Goal: Obtain resource: Obtain resource

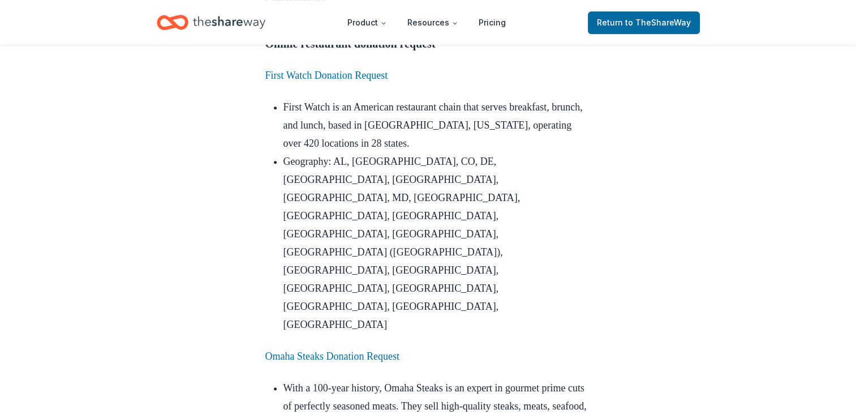
scroll to position [1050, 0]
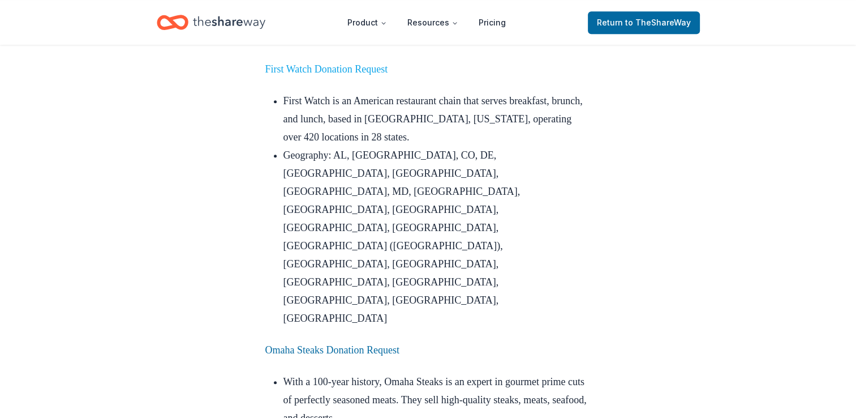
click at [316, 75] on link "First Watch Donation Request" at bounding box center [326, 68] width 123 height 11
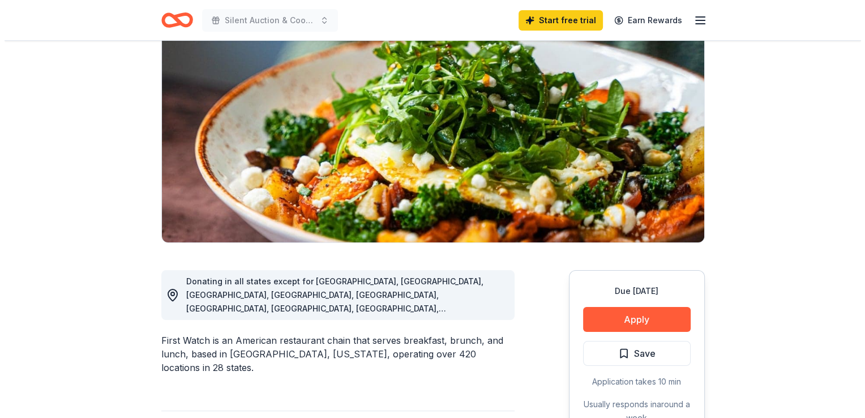
scroll to position [104, 0]
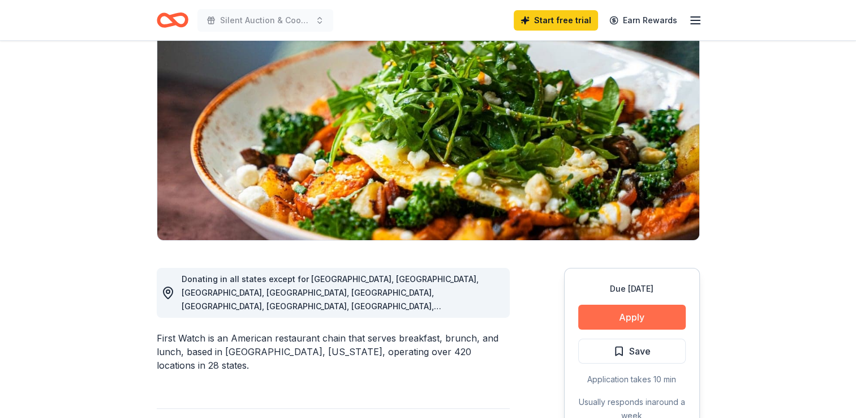
click at [627, 316] on button "Apply" at bounding box center [632, 316] width 108 height 25
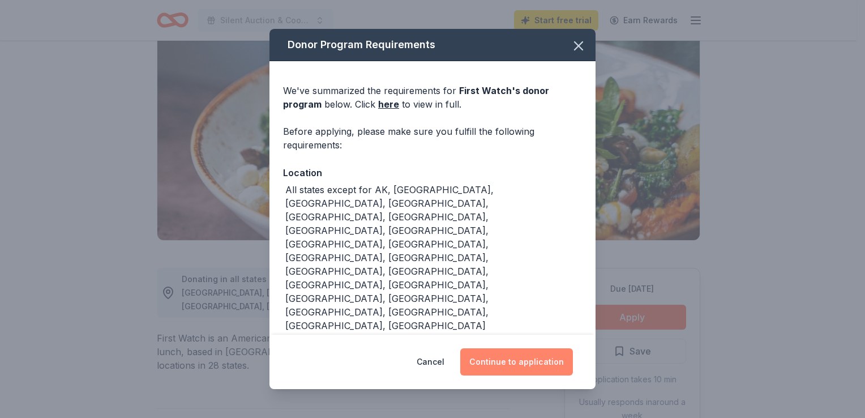
click at [528, 363] on button "Continue to application" at bounding box center [516, 361] width 113 height 27
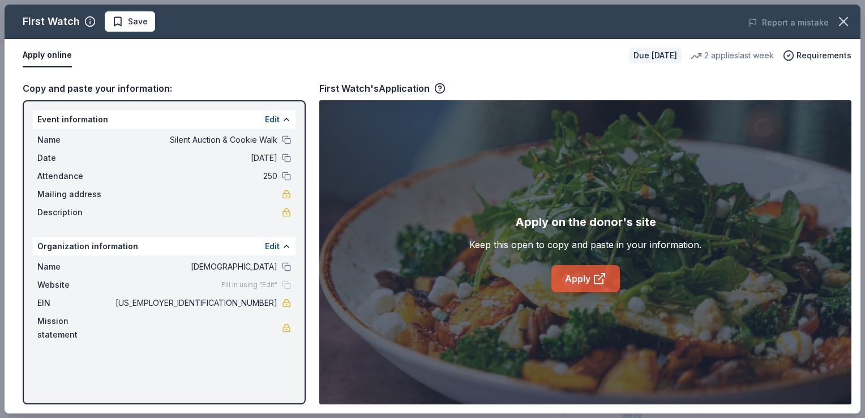
click at [591, 281] on link "Apply" at bounding box center [585, 278] width 68 height 27
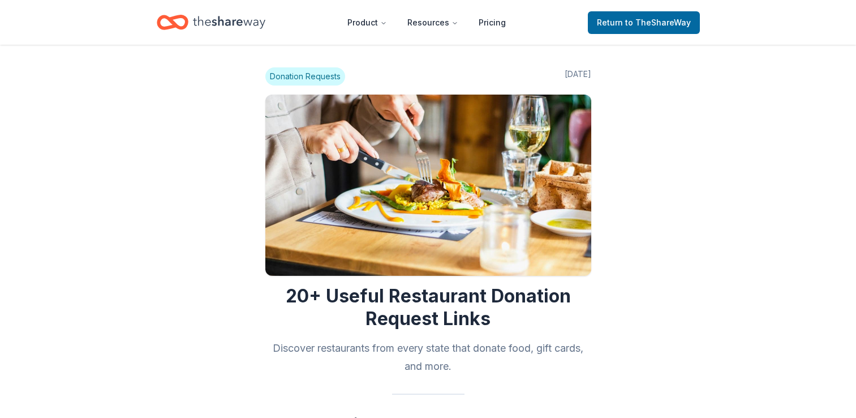
scroll to position [1050, 0]
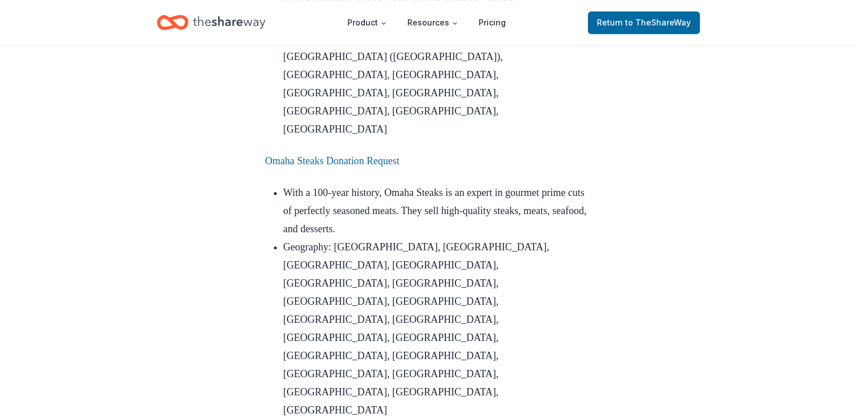
scroll to position [1250, 0]
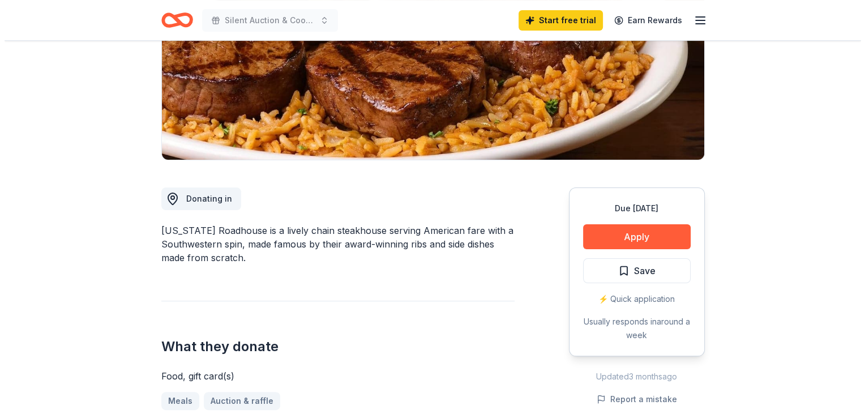
scroll to position [195, 0]
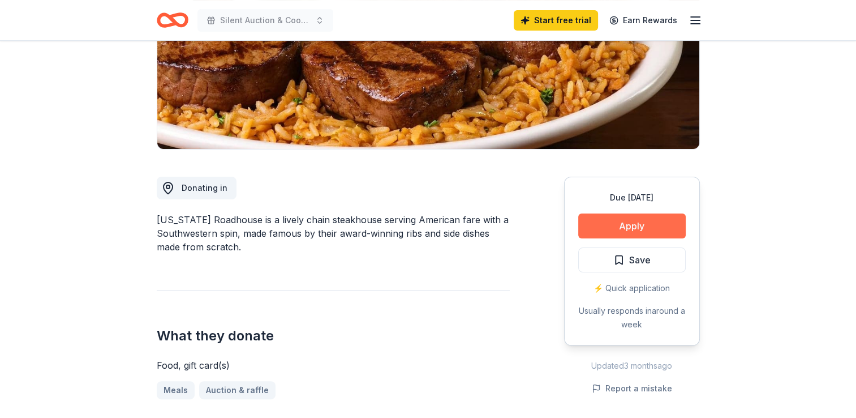
click at [649, 232] on button "Apply" at bounding box center [632, 225] width 108 height 25
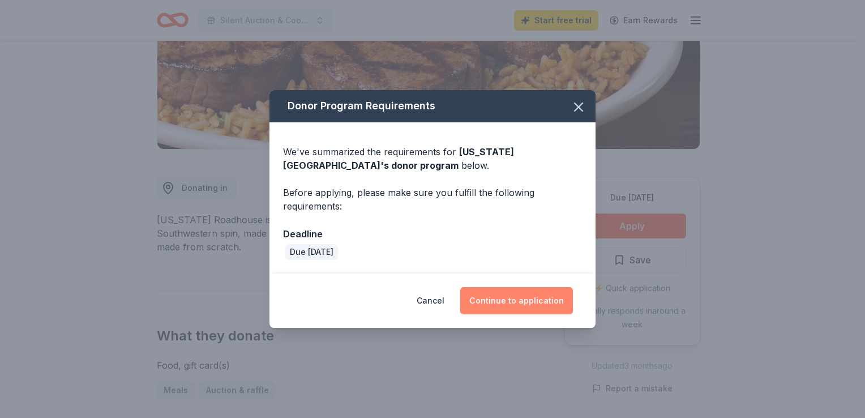
click at [533, 303] on button "Continue to application" at bounding box center [516, 300] width 113 height 27
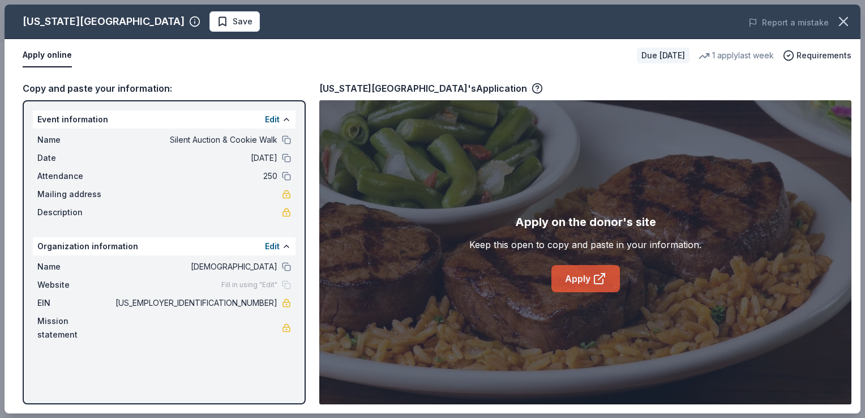
click at [568, 277] on link "Apply" at bounding box center [585, 278] width 68 height 27
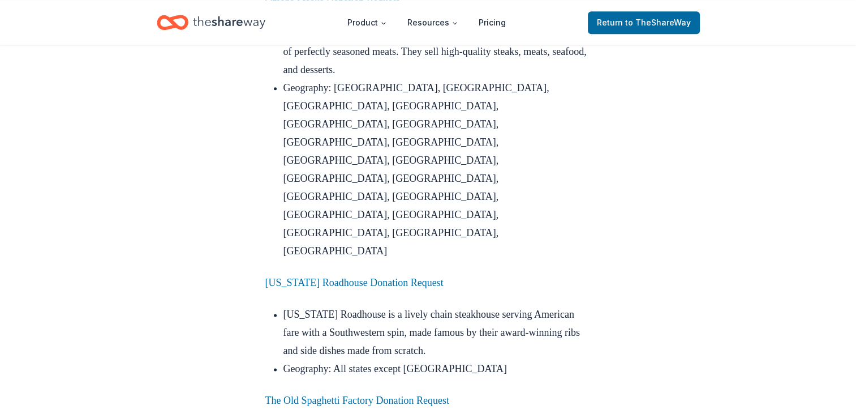
scroll to position [1415, 0]
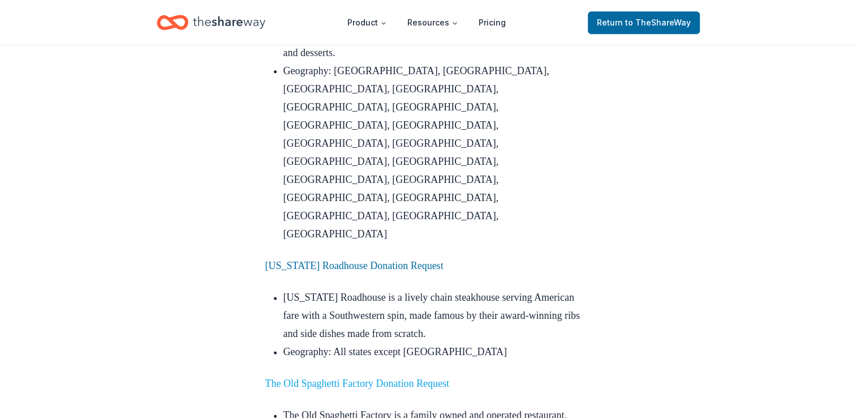
click at [376, 377] on link "The Old Spaghetti Factory Donation Request" at bounding box center [357, 382] width 184 height 11
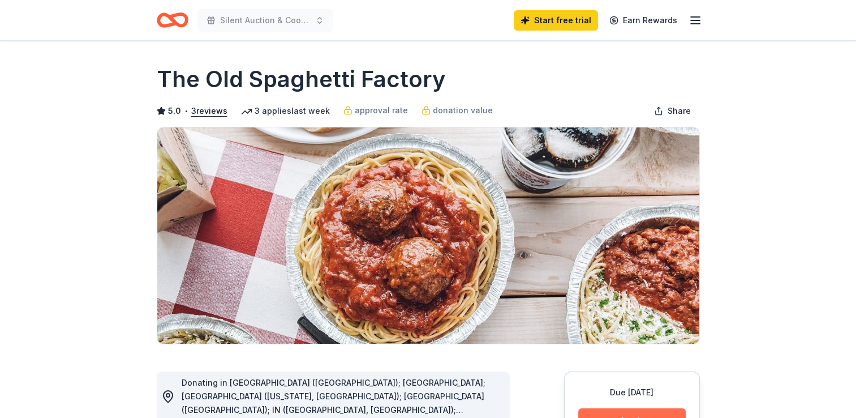
click at [617, 412] on button "Apply" at bounding box center [632, 420] width 108 height 25
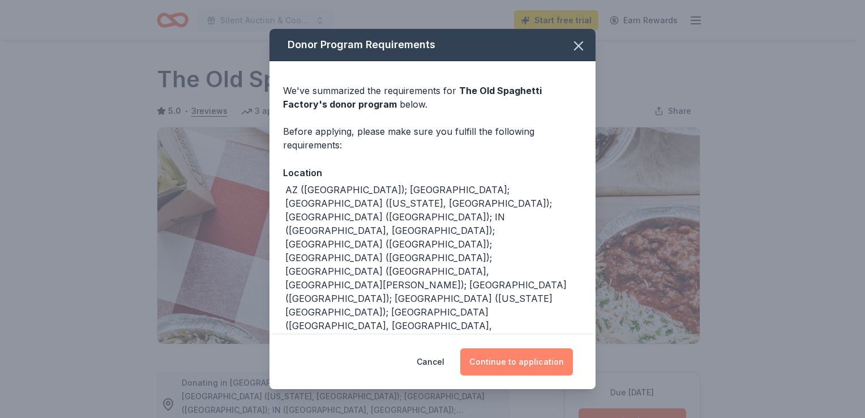
click at [527, 361] on button "Continue to application" at bounding box center [516, 361] width 113 height 27
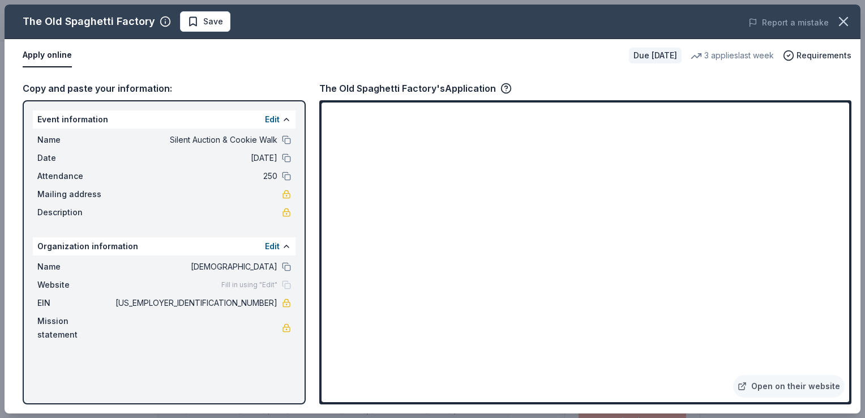
drag, startPoint x: 860, startPoint y: 35, endPoint x: 863, endPoint y: 104, distance: 68.5
click at [855, 104] on div "The Old Spaghetti Factory Save Report a mistake Apply online Due in 41 days 3 a…" at bounding box center [432, 209] width 865 height 418
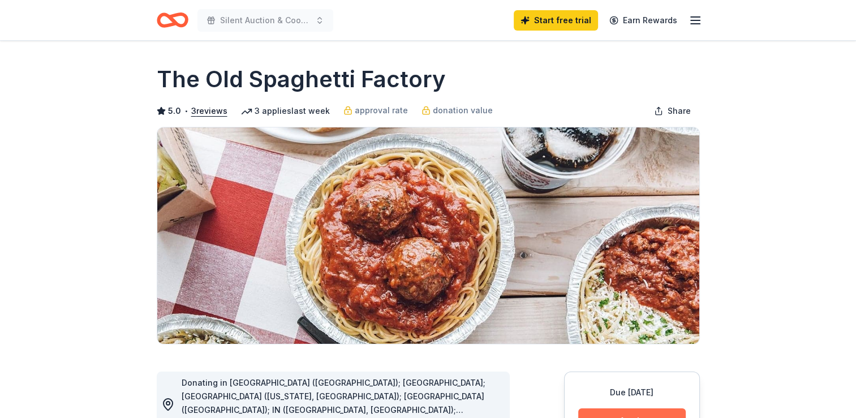
click at [622, 409] on button "Apply" at bounding box center [632, 420] width 108 height 25
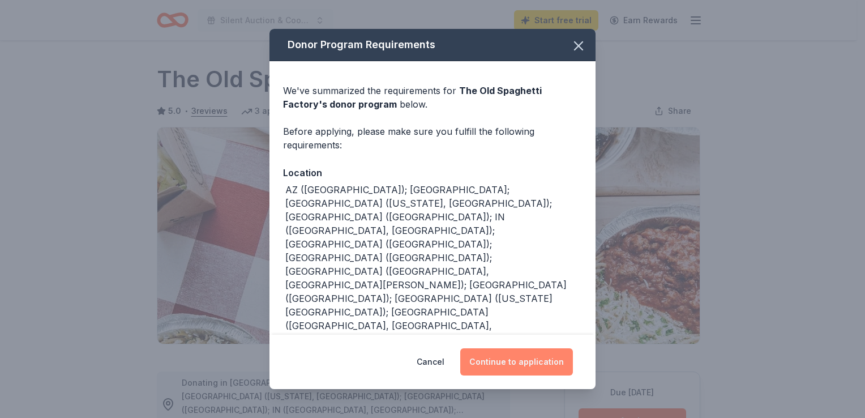
click at [498, 353] on button "Continue to application" at bounding box center [516, 361] width 113 height 27
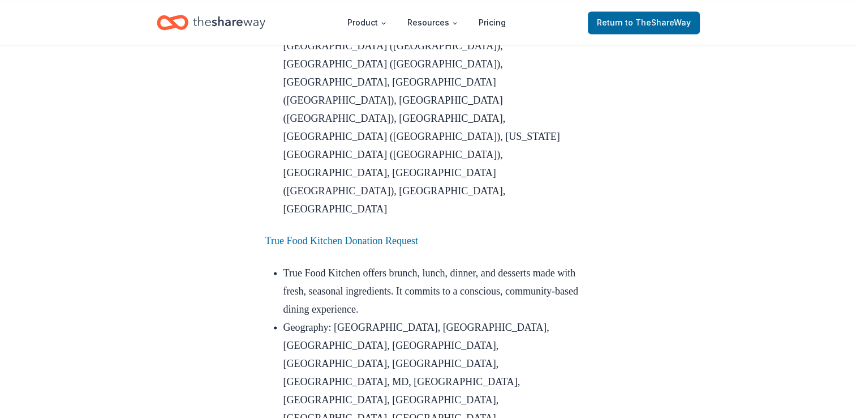
scroll to position [1890, 0]
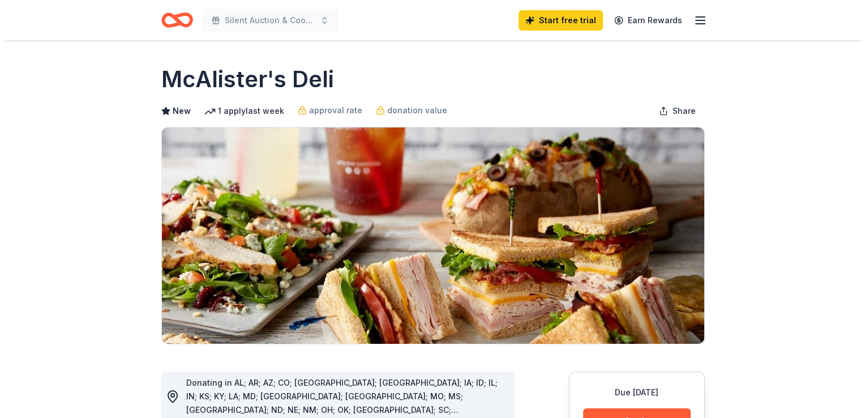
scroll to position [95, 0]
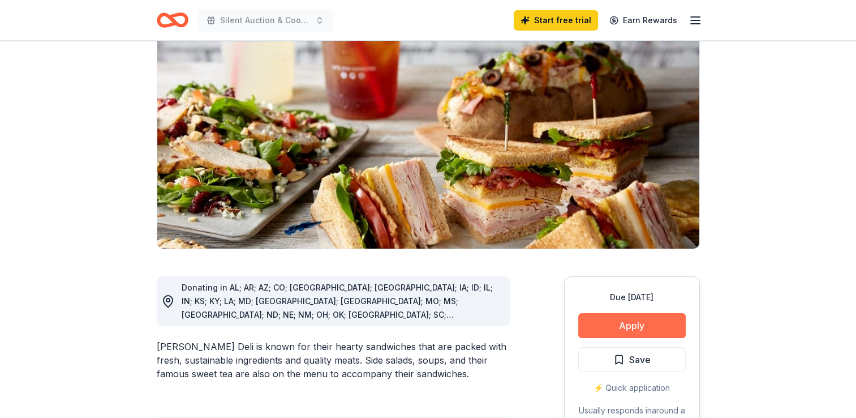
click at [625, 319] on button "Apply" at bounding box center [632, 325] width 108 height 25
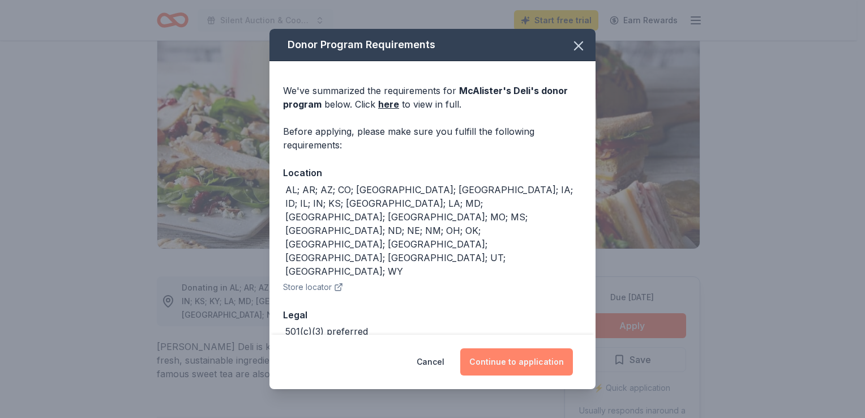
click at [530, 365] on button "Continue to application" at bounding box center [516, 361] width 113 height 27
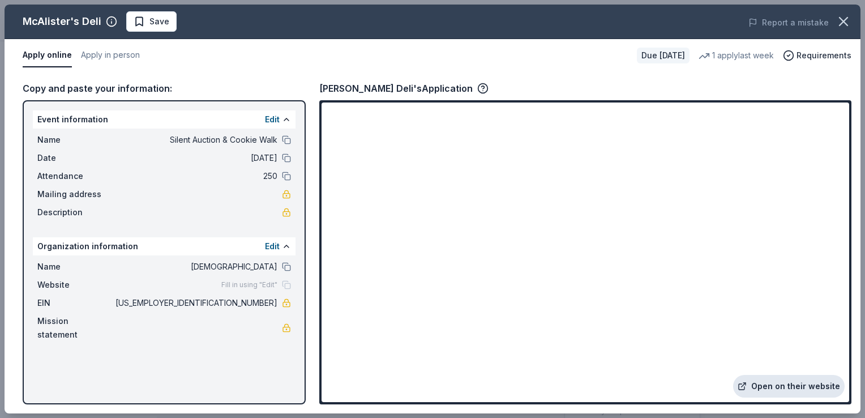
click at [777, 386] on link "Open on their website" at bounding box center [788, 386] width 111 height 23
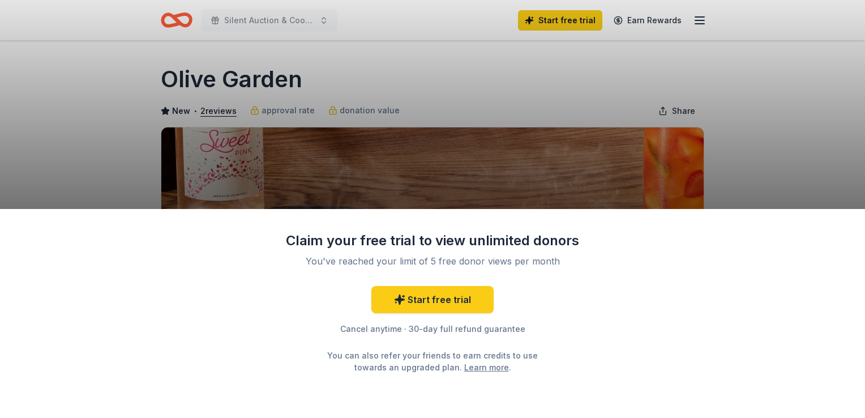
click at [783, 111] on div "Claim your free trial to view unlimited donors You've reached your limit of 5 f…" at bounding box center [432, 209] width 865 height 418
click at [855, 44] on div "Claim your free trial to view unlimited donors You've reached your limit of 5 f…" at bounding box center [432, 209] width 865 height 418
click at [802, 129] on div "Claim your free trial to view unlimited donors You've reached your limit of 5 f…" at bounding box center [432, 209] width 865 height 418
click at [779, 178] on div "Claim your free trial to view unlimited donors You've reached your limit of 5 f…" at bounding box center [432, 209] width 865 height 418
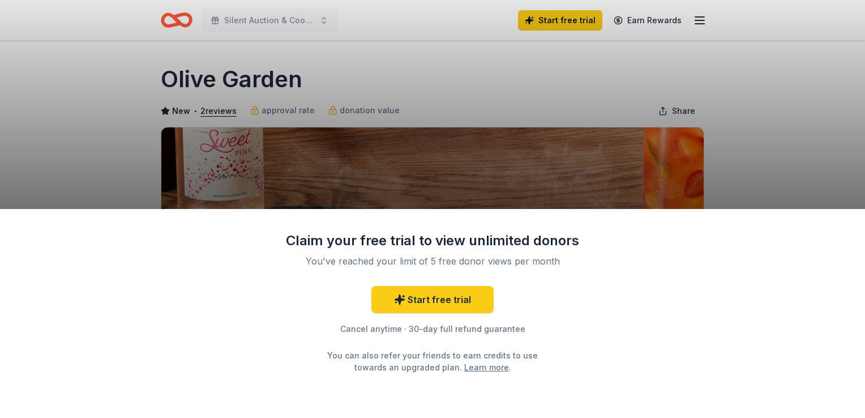
click at [779, 178] on div "Claim your free trial to view unlimited donors You've reached your limit of 5 f…" at bounding box center [432, 209] width 865 height 418
click at [790, 152] on div "Claim your free trial to view unlimited donors You've reached your limit of 5 f…" at bounding box center [432, 209] width 865 height 418
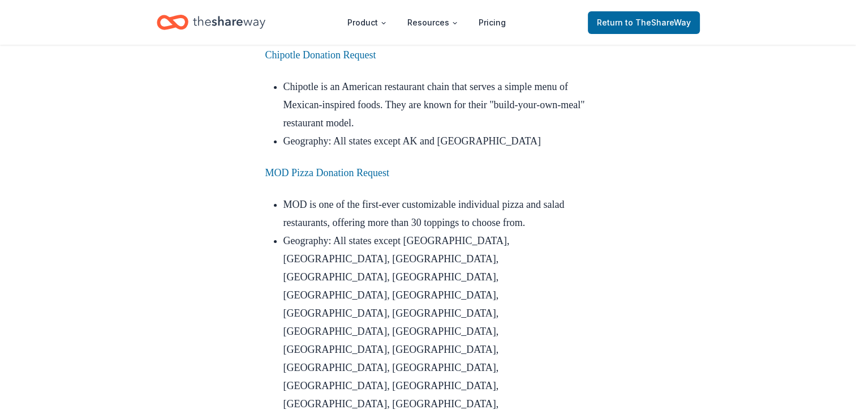
scroll to position [4139, 0]
